Goal: Task Accomplishment & Management: Complete application form

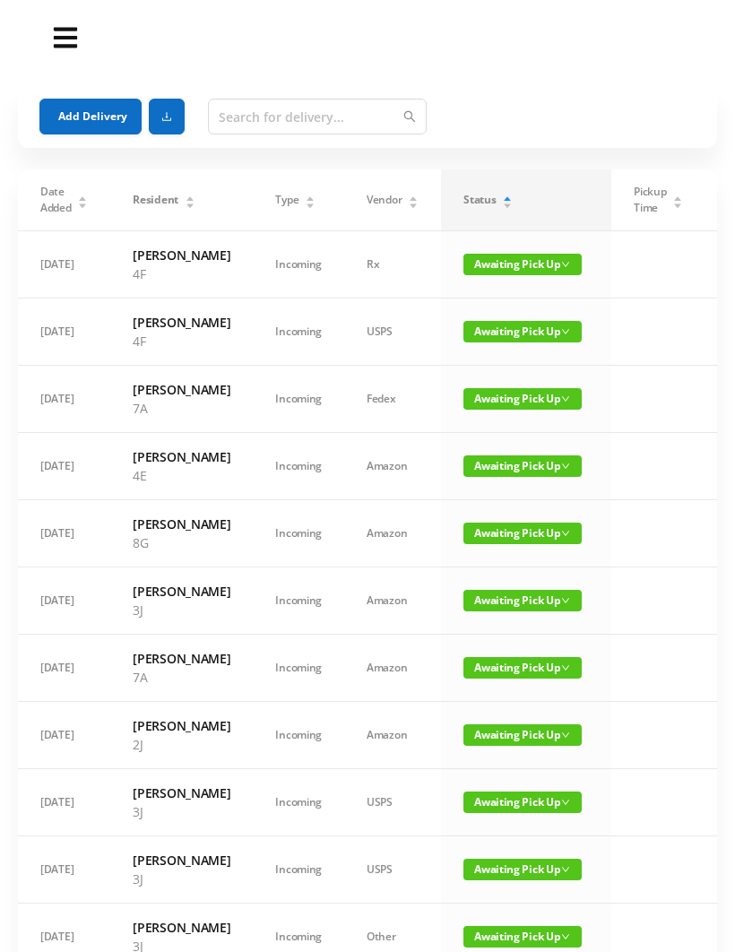
scroll to position [-45, 0]
click at [91, 133] on button "Add Delivery" at bounding box center [90, 117] width 102 height 36
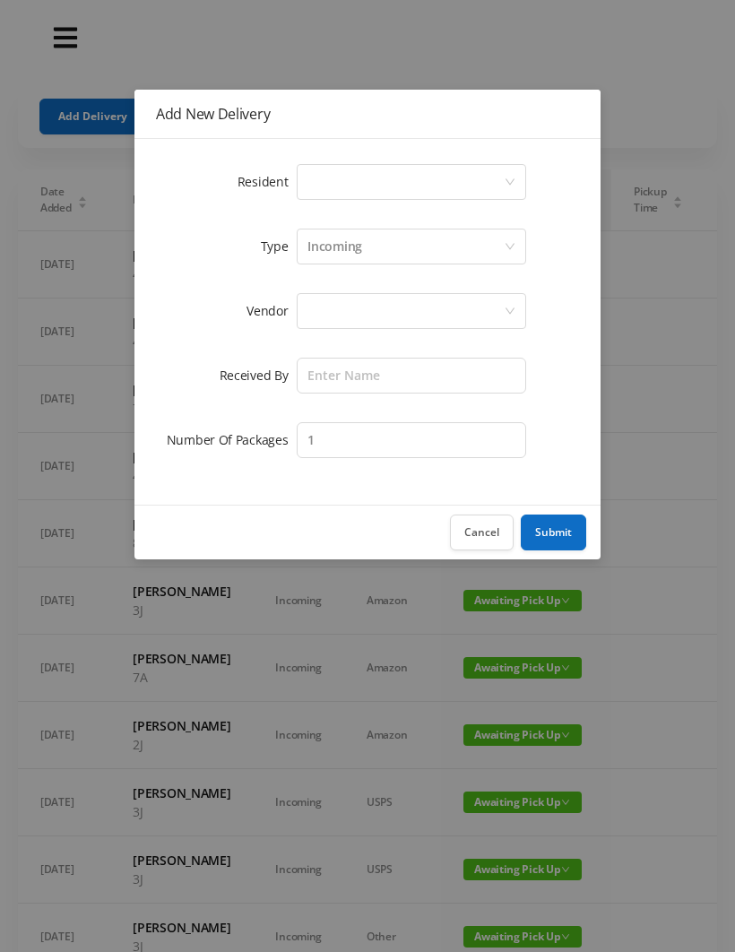
click at [349, 174] on div "Select a person" at bounding box center [406, 182] width 196 height 34
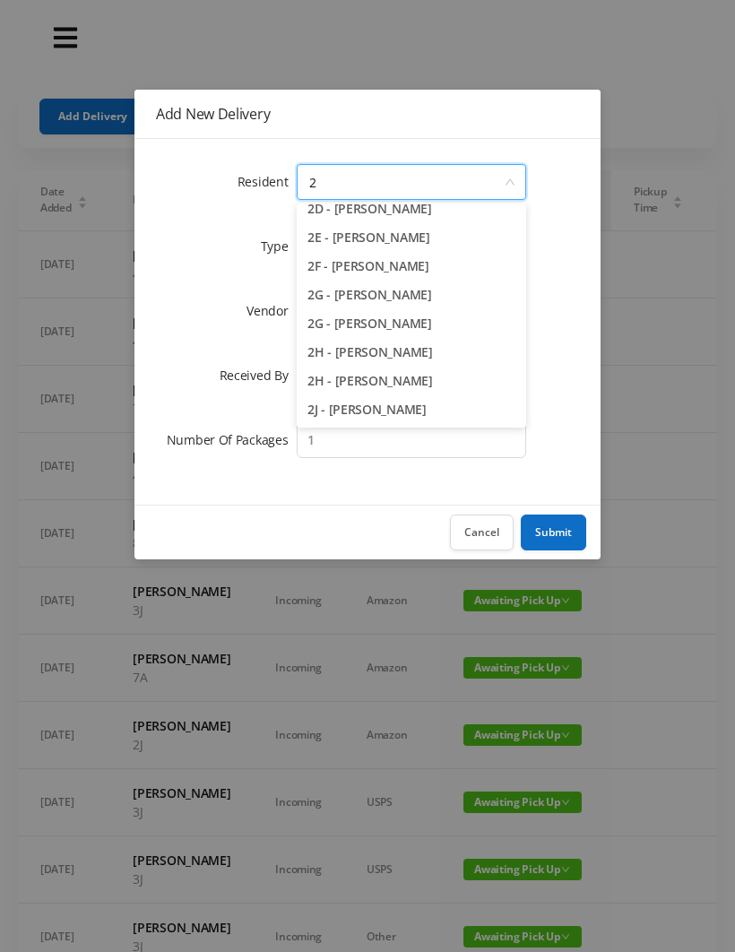
scroll to position [184, 0]
click at [421, 333] on li "2G - [PERSON_NAME]" at bounding box center [412, 324] width 230 height 29
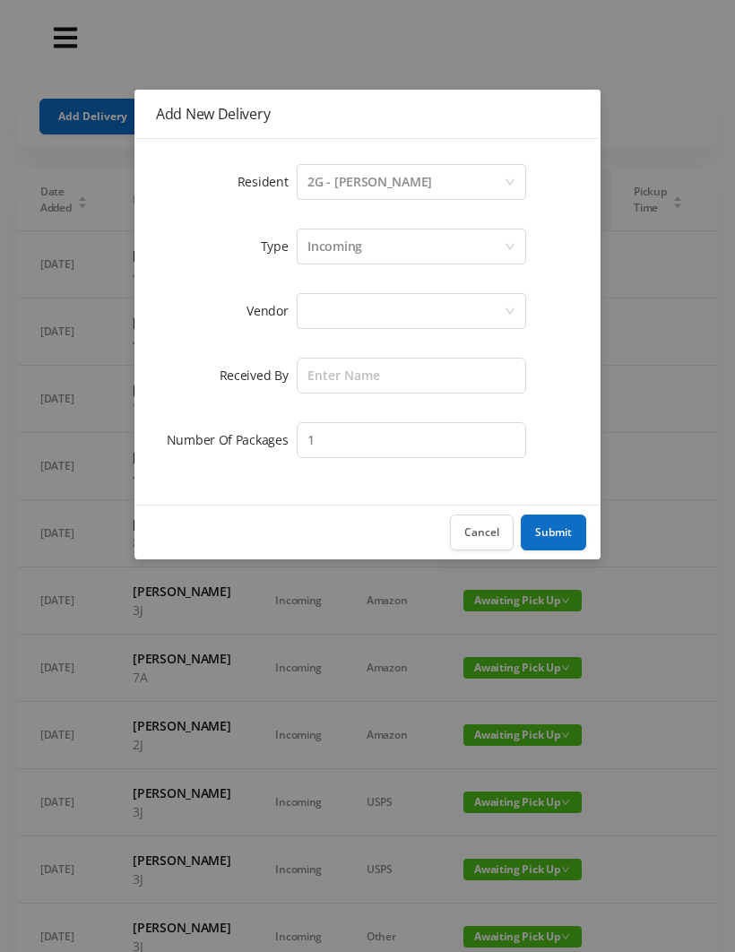
click at [424, 190] on div "2G - [PERSON_NAME]" at bounding box center [370, 182] width 125 height 34
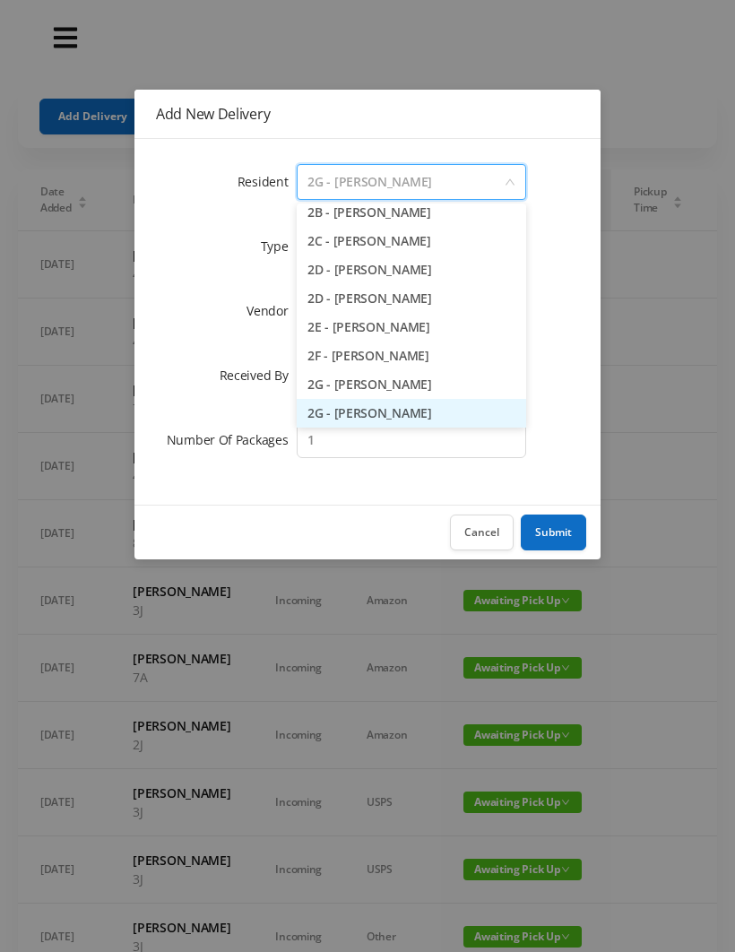
type input "D"
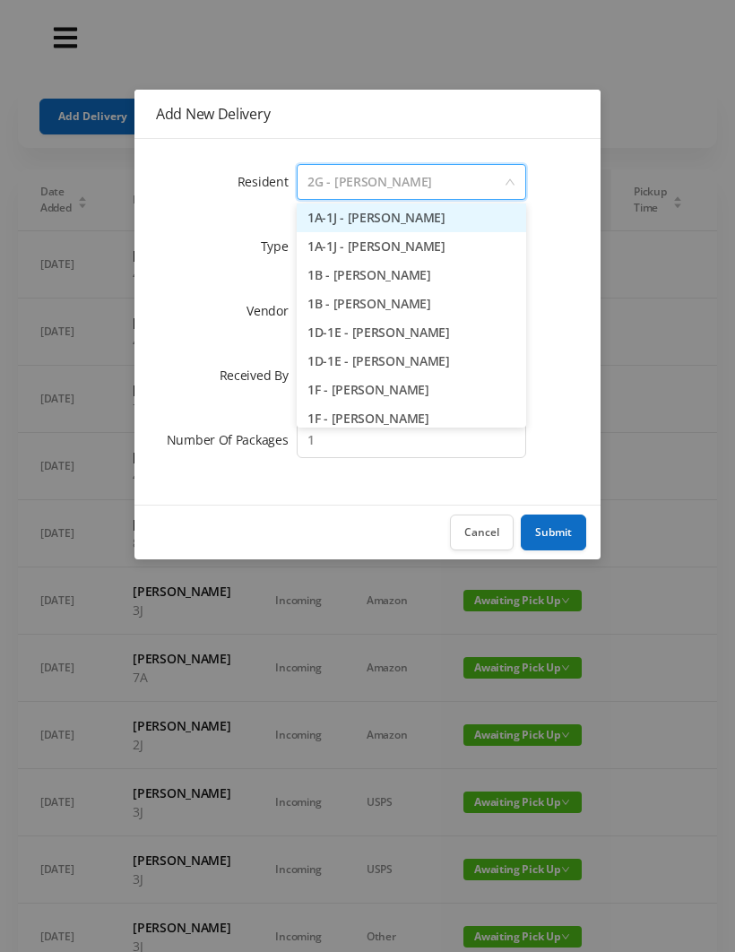
type input "2"
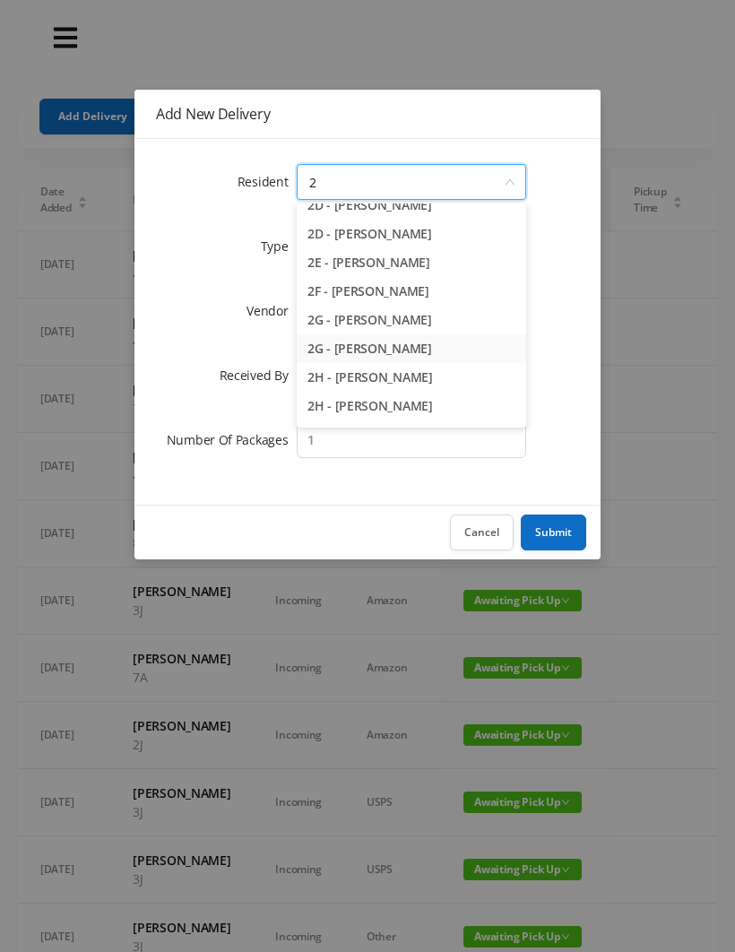
scroll to position [159, 0]
click at [378, 328] on li "2G - [PERSON_NAME]" at bounding box center [412, 321] width 230 height 29
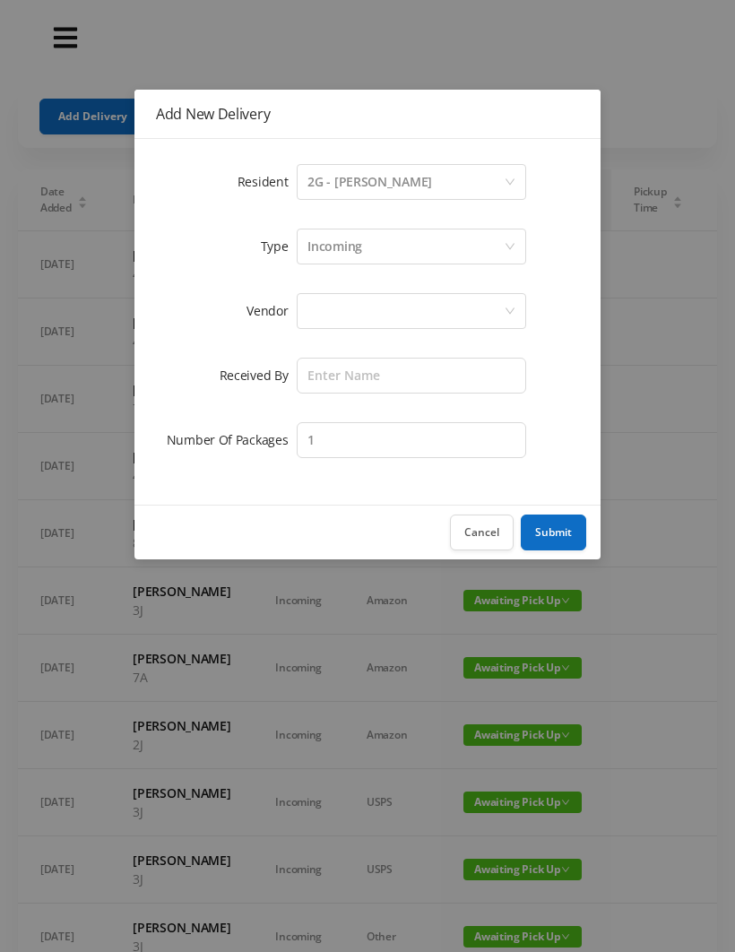
click at [328, 320] on div at bounding box center [406, 311] width 196 height 34
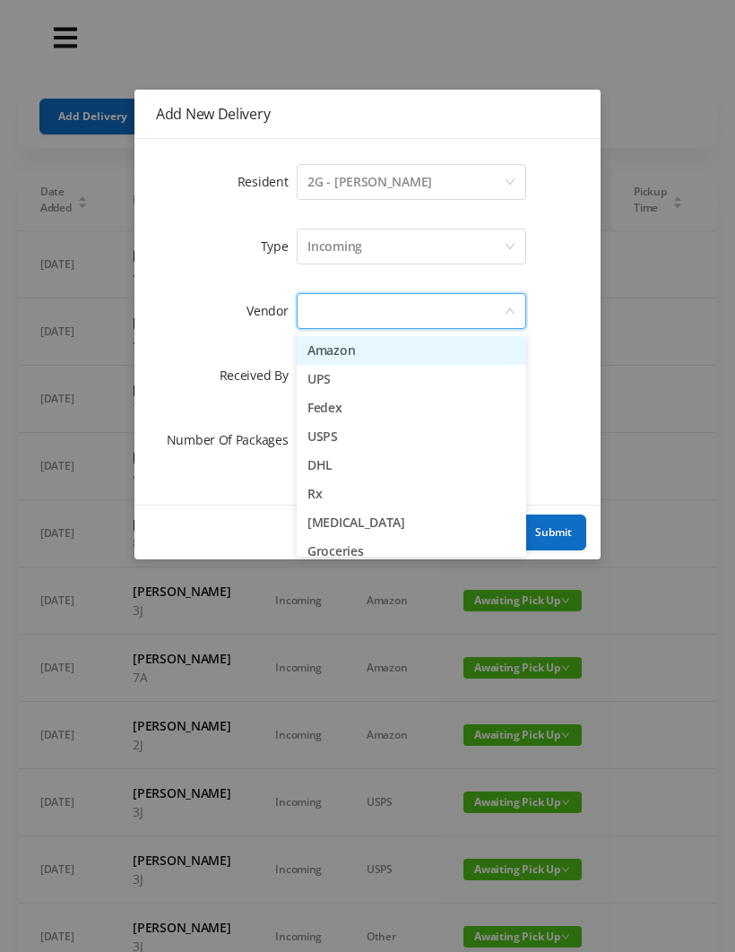
click at [412, 348] on li "Amazon" at bounding box center [412, 350] width 230 height 29
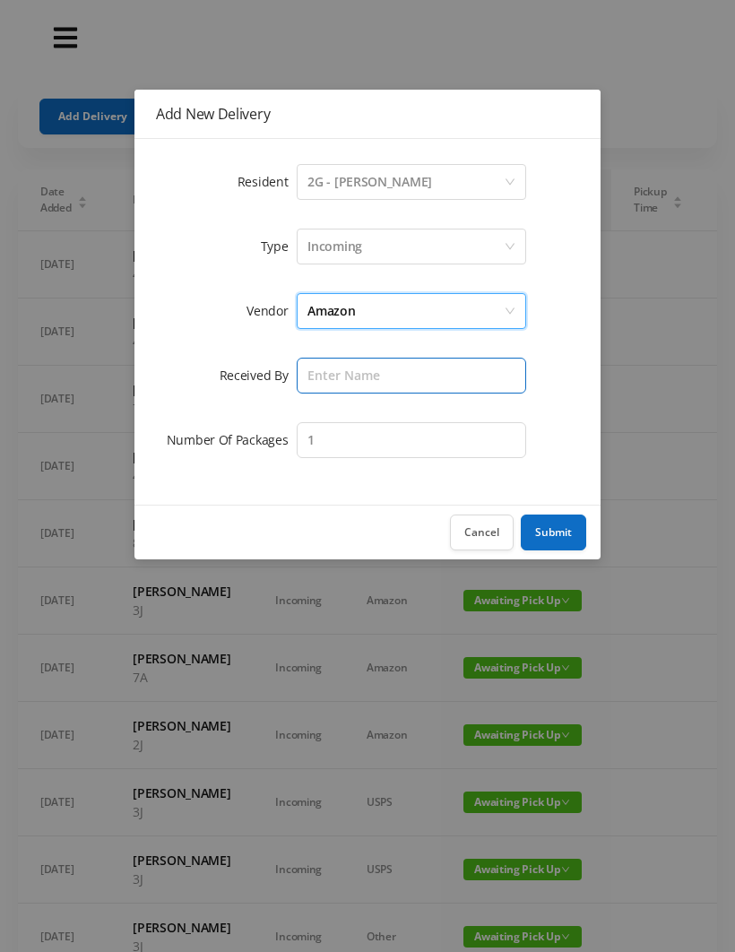
click at [330, 377] on input "text" at bounding box center [412, 376] width 230 height 36
type input "[PERSON_NAME]"
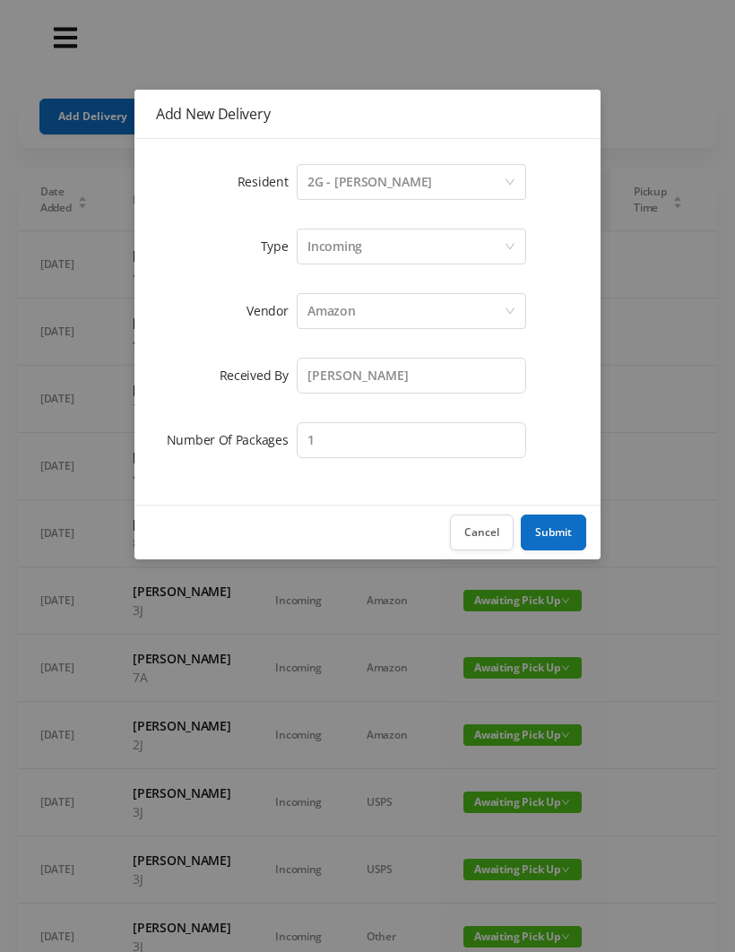
click at [556, 527] on button "Submit" at bounding box center [553, 533] width 65 height 36
